Goal: Task Accomplishment & Management: Use online tool/utility

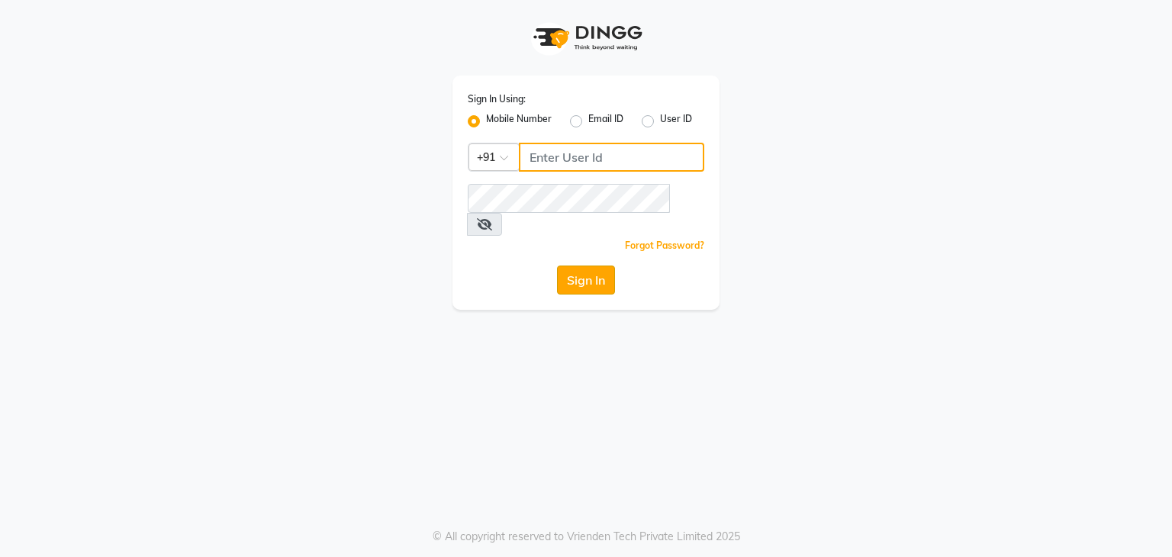
type input "9911685252"
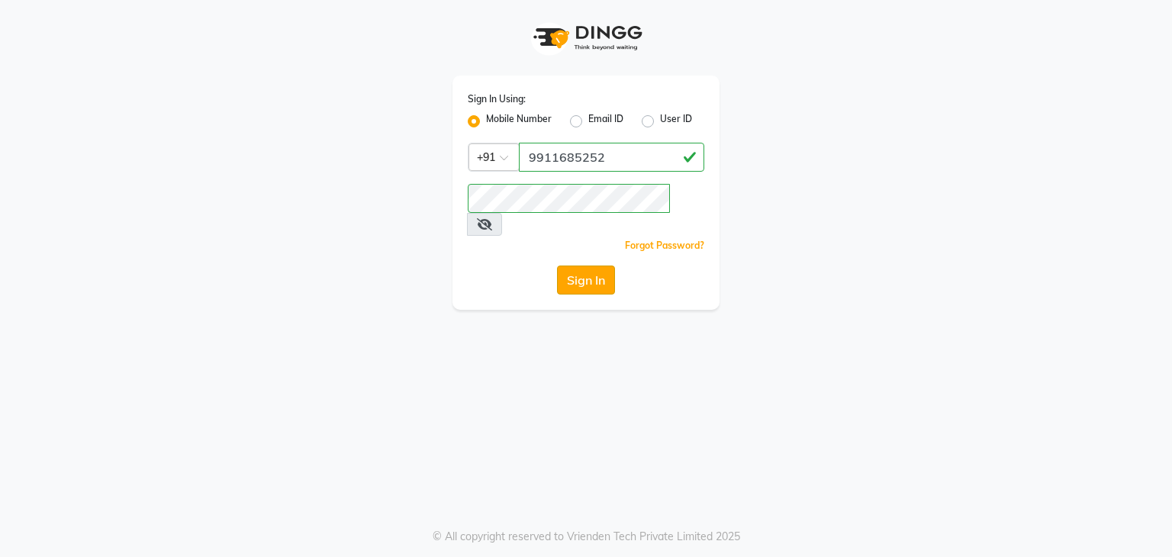
click at [588, 266] on button "Sign In" at bounding box center [586, 280] width 58 height 29
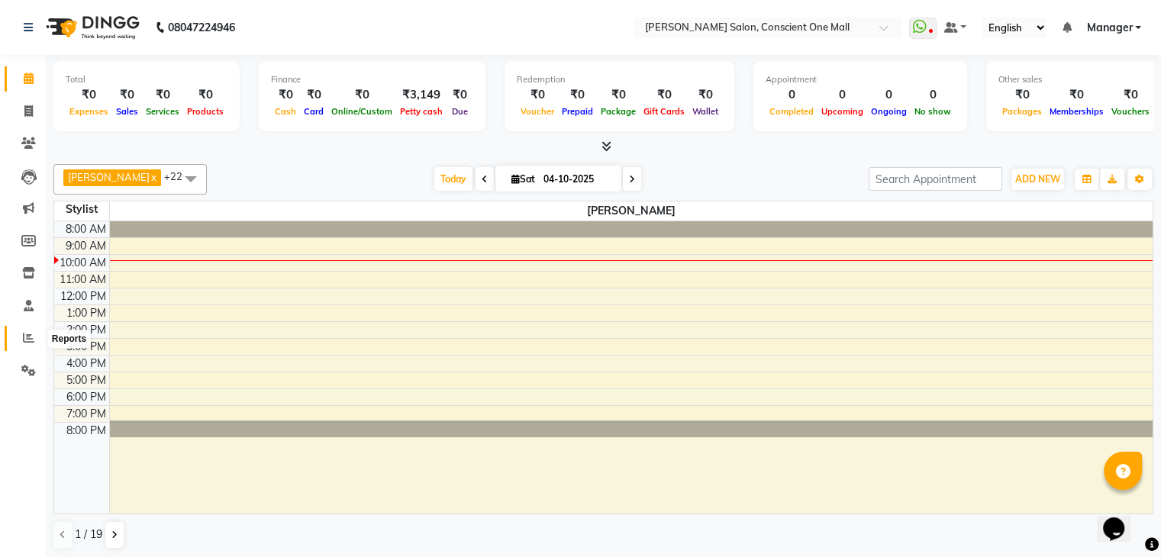
click at [24, 340] on icon at bounding box center [28, 337] width 11 height 11
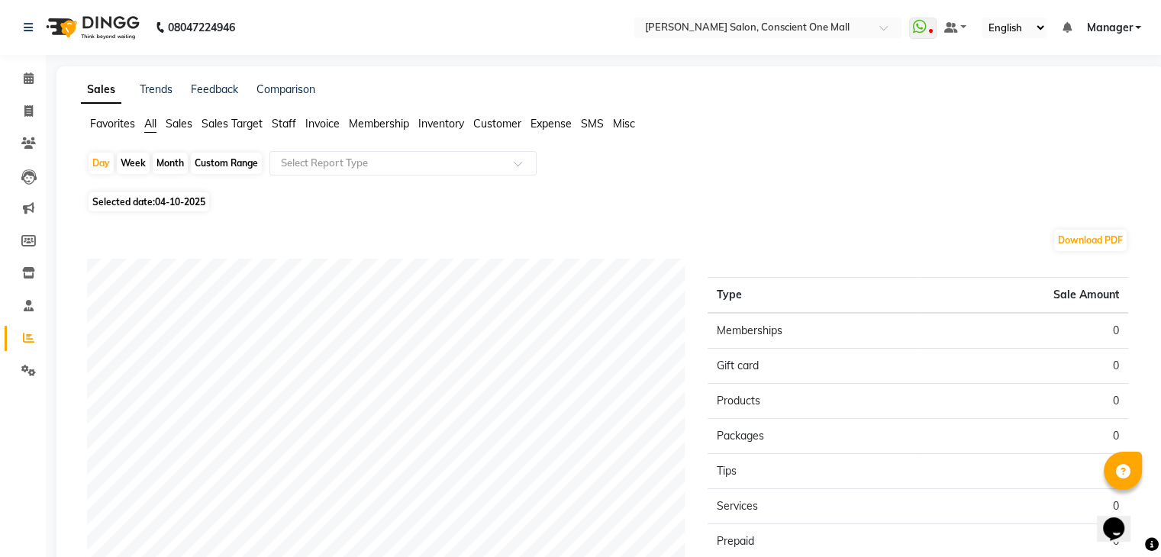
click at [278, 120] on span "Staff" at bounding box center [284, 124] width 24 height 14
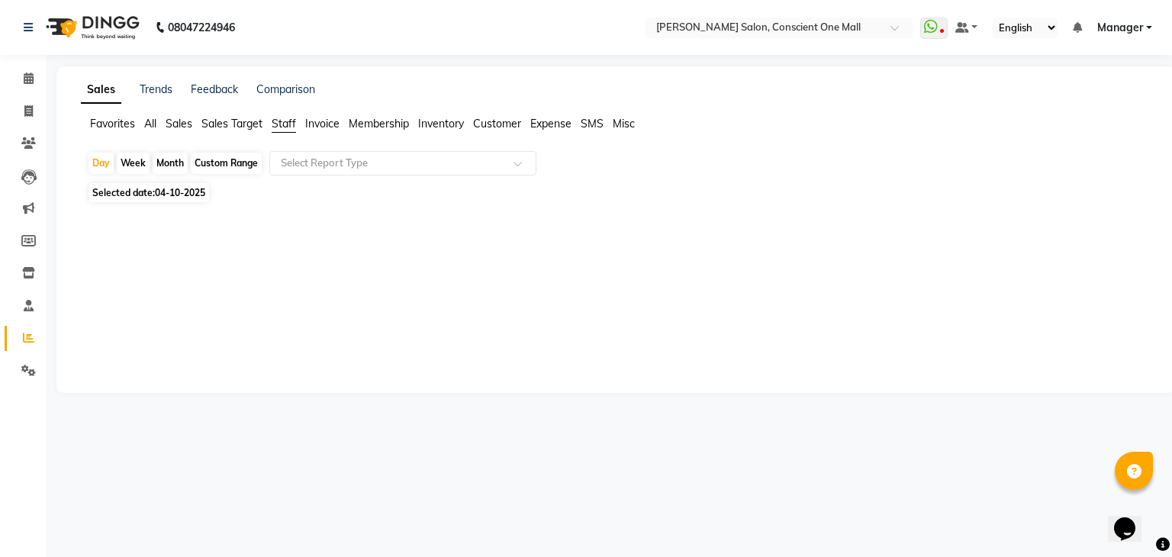
click at [175, 163] on div "Month" at bounding box center [170, 163] width 35 height 21
select select "10"
select select "2025"
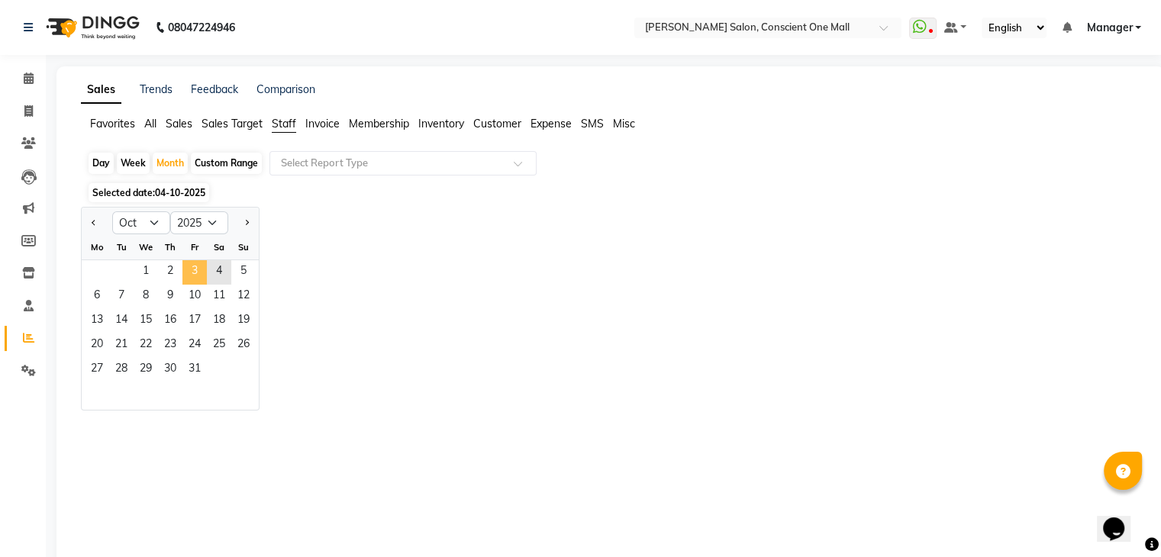
click at [192, 274] on span "3" at bounding box center [194, 272] width 24 height 24
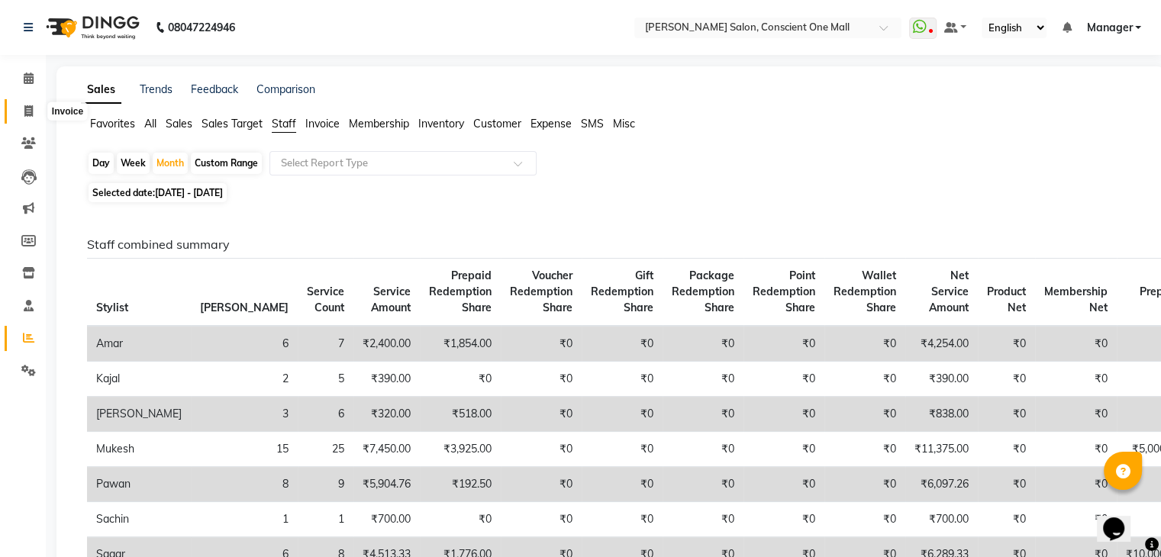
click at [32, 109] on icon at bounding box center [28, 110] width 8 height 11
select select "7575"
select select "service"
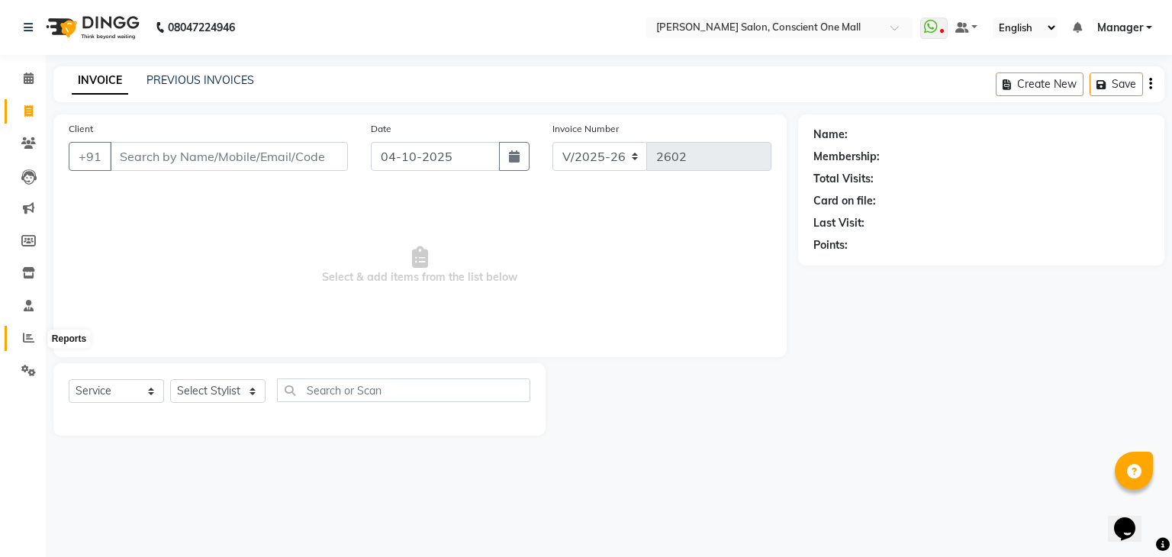
click at [27, 330] on span at bounding box center [28, 339] width 27 height 18
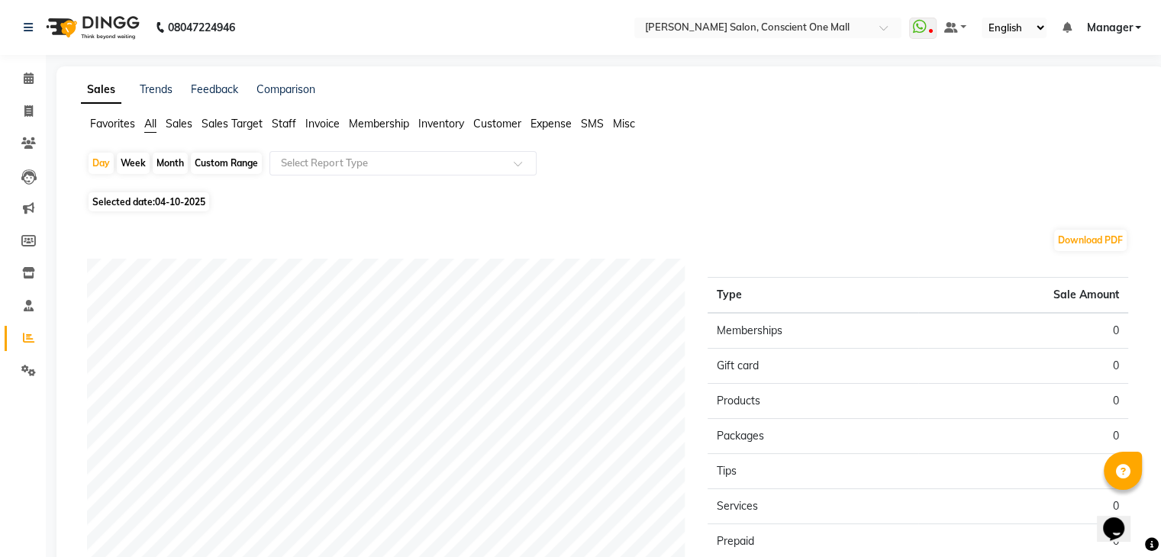
click at [281, 120] on span "Staff" at bounding box center [284, 124] width 24 height 14
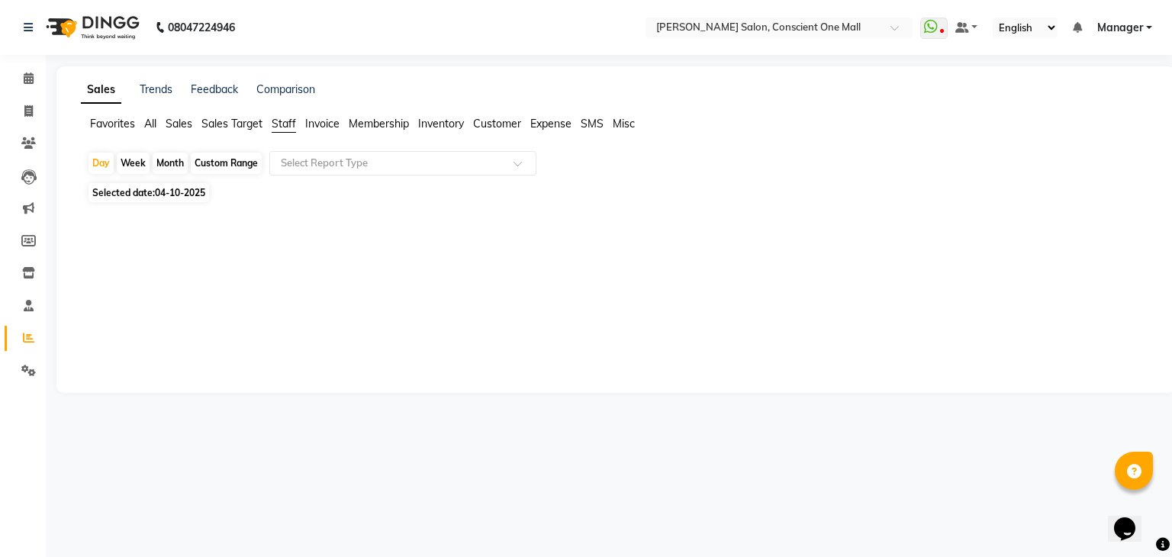
click at [118, 193] on span "Selected date: [DATE]" at bounding box center [149, 192] width 121 height 19
select select "10"
select select "2025"
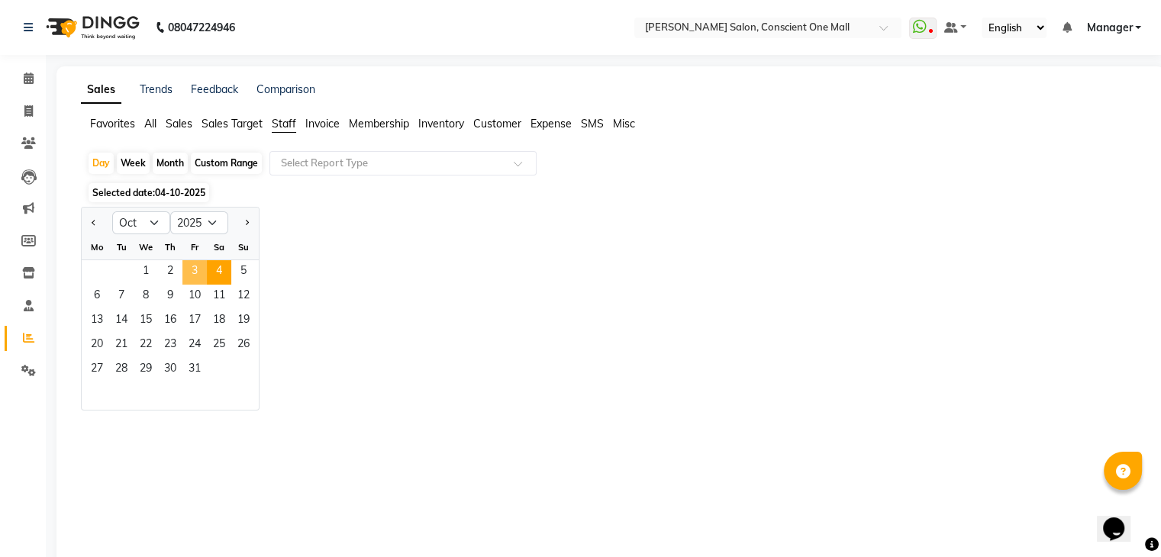
click at [192, 271] on span "3" at bounding box center [194, 272] width 24 height 24
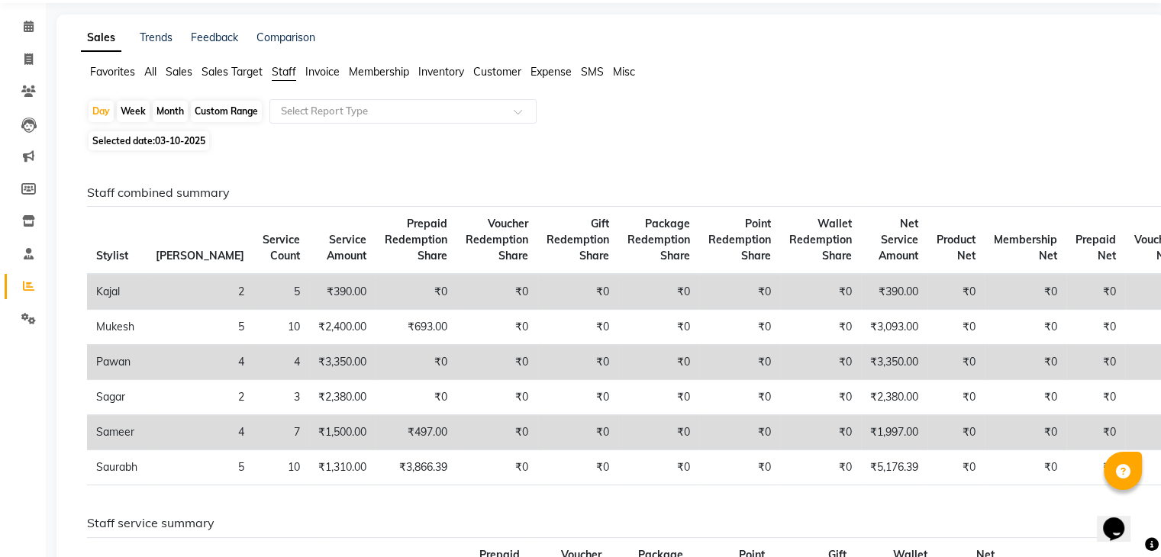
scroll to position [51, 0]
click at [121, 137] on span "Selected date: 03-10-2025" at bounding box center [149, 141] width 121 height 19
select select "10"
select select "2025"
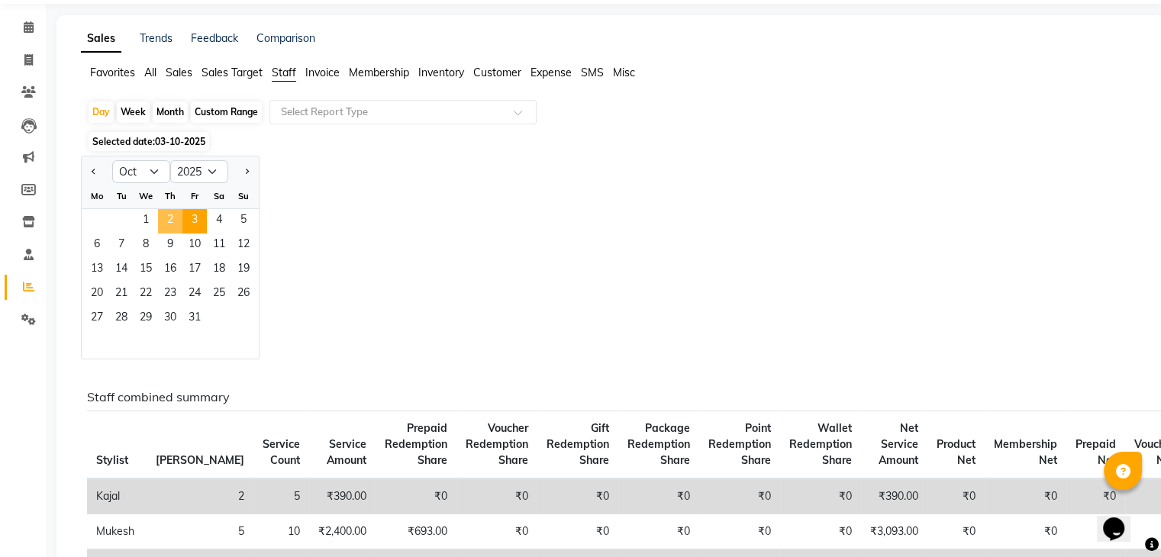
click at [167, 215] on span "2" at bounding box center [170, 221] width 24 height 24
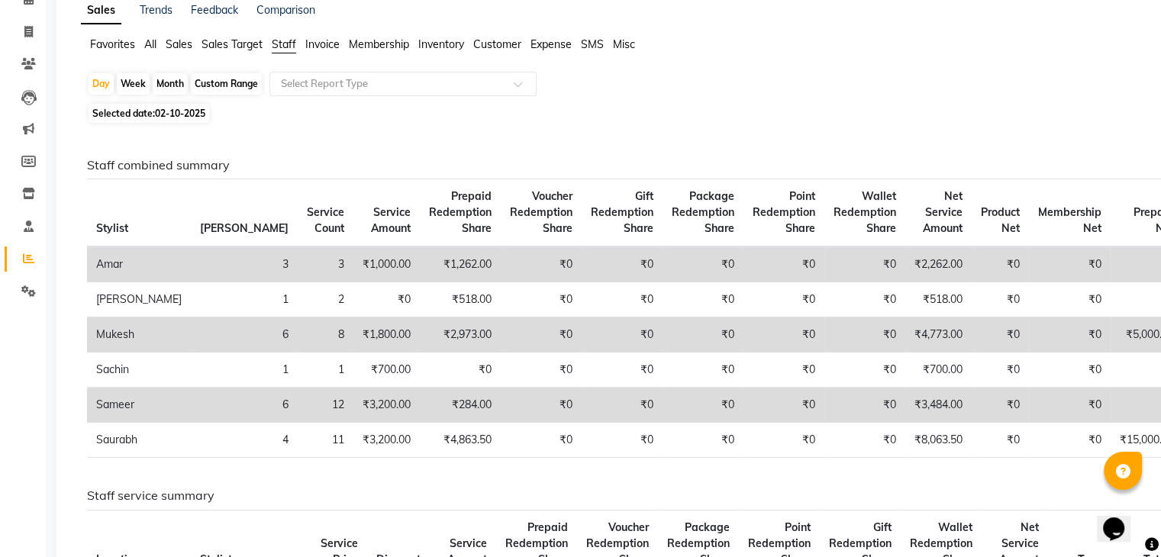
scroll to position [78, 0]
click at [121, 114] on span "Selected date: [DATE]" at bounding box center [149, 114] width 121 height 19
select select "10"
select select "2025"
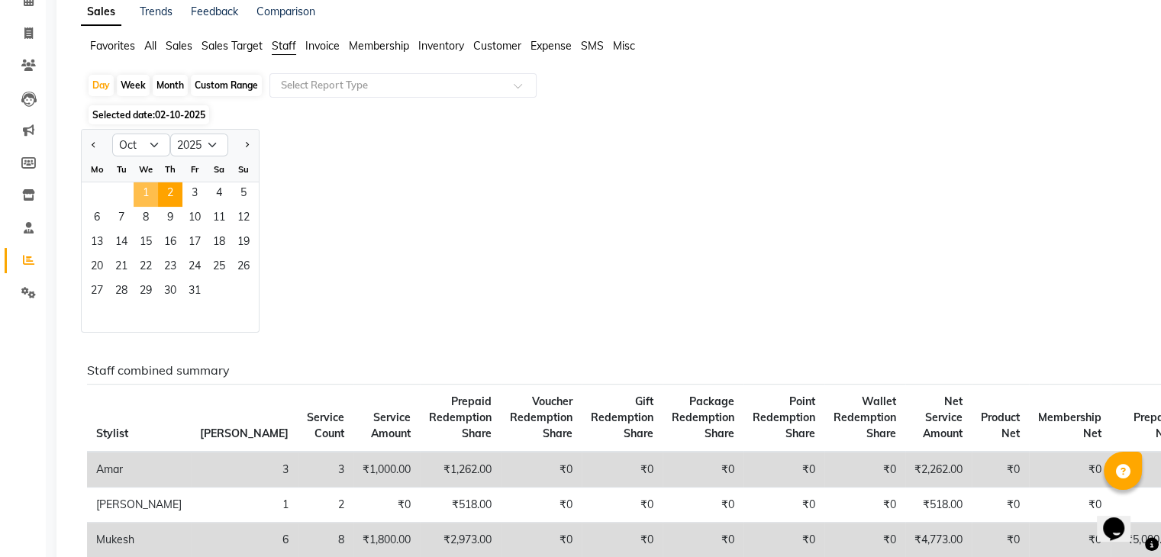
click at [140, 189] on span "1" at bounding box center [146, 194] width 24 height 24
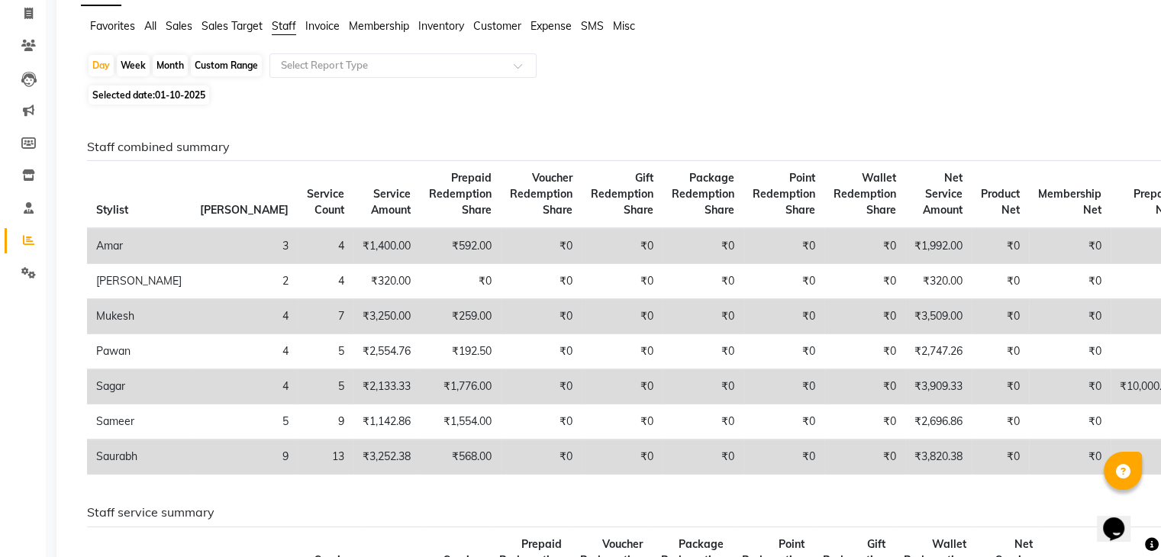
scroll to position [98, 0]
drag, startPoint x: 140, startPoint y: 189, endPoint x: 173, endPoint y: 59, distance: 134.8
click at [173, 59] on div "Month" at bounding box center [170, 65] width 35 height 21
select select "10"
select select "2025"
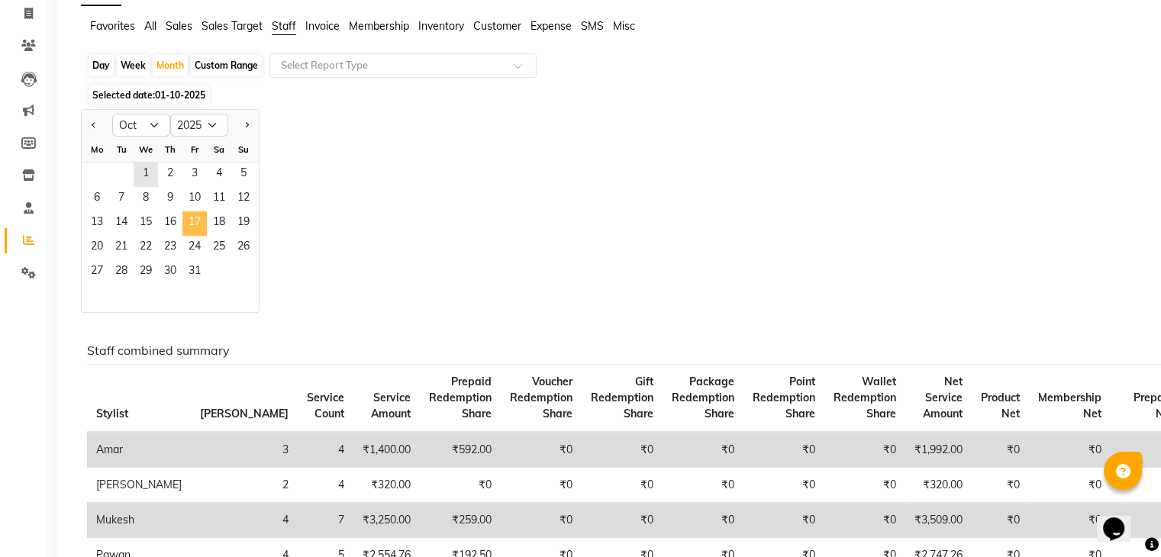
click at [195, 221] on span "17" at bounding box center [194, 223] width 24 height 24
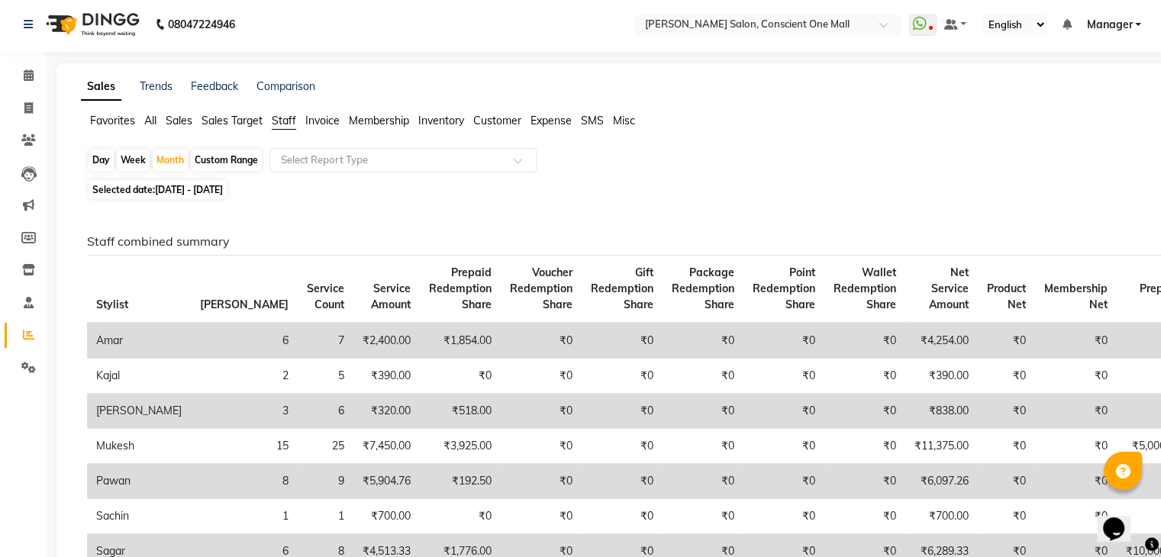
scroll to position [3, 0]
click at [30, 100] on span at bounding box center [28, 109] width 27 height 18
select select "7575"
select select "service"
